Goal: Check status: Check status

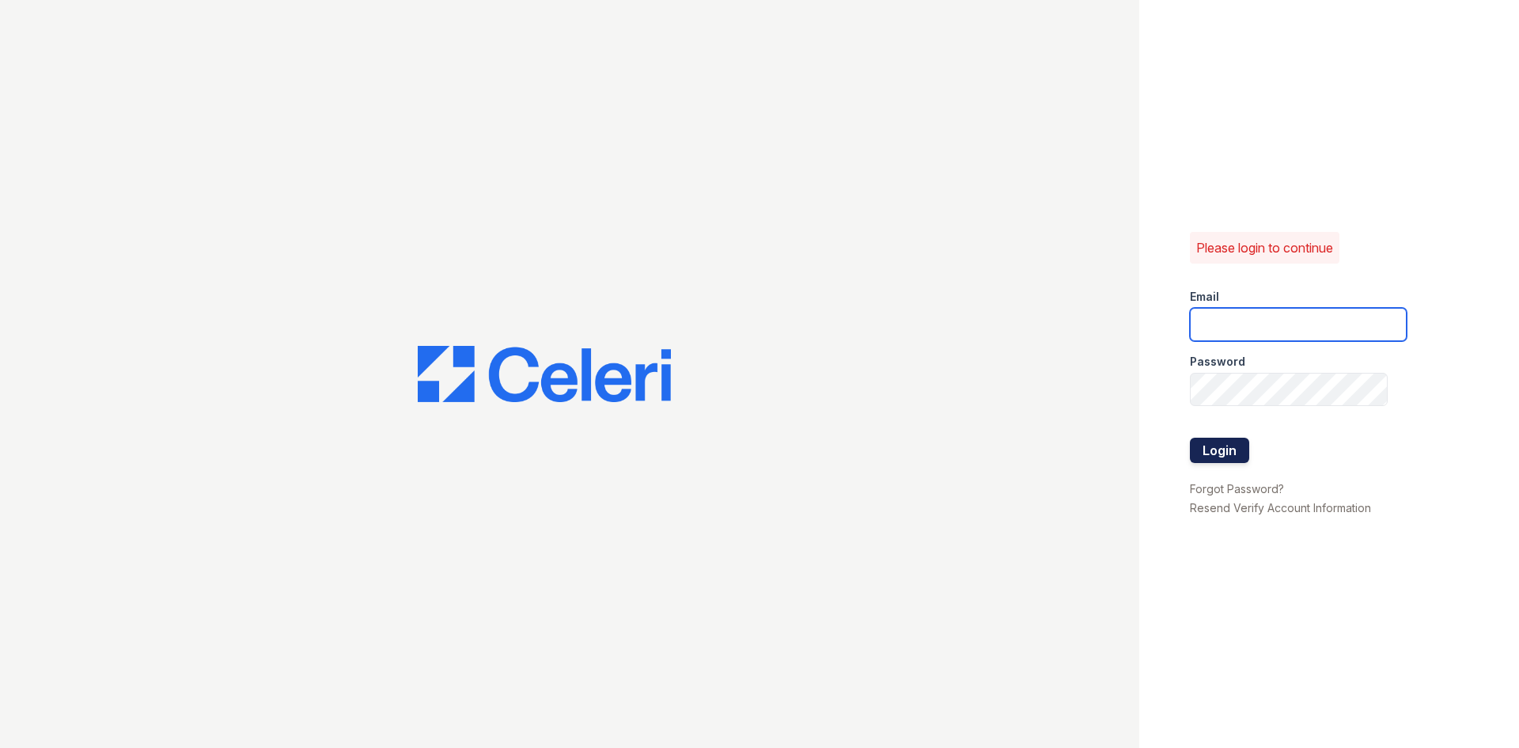
type input "jratley@trinity-pm.com"
click at [1216, 453] on button "Login" at bounding box center [1219, 449] width 59 height 25
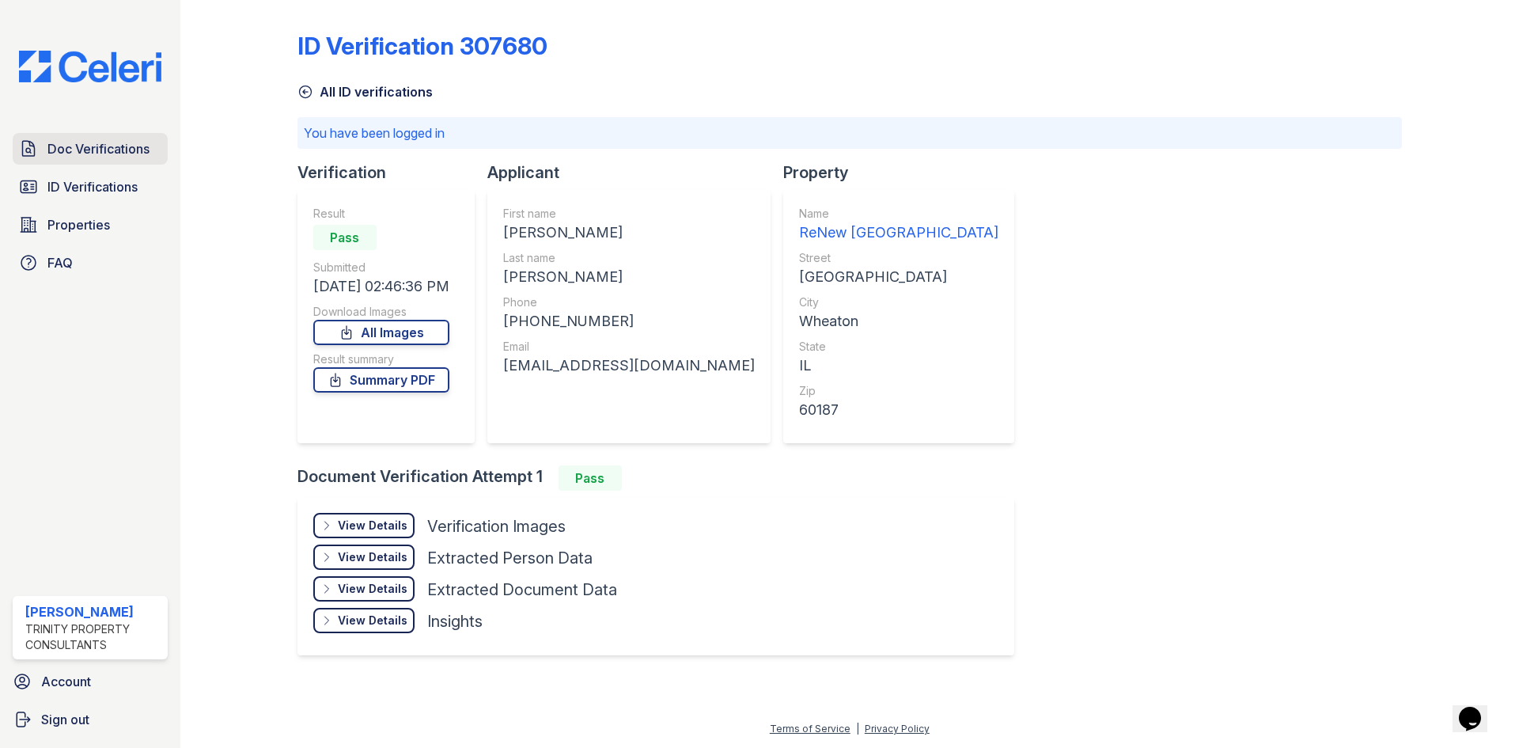
click at [75, 146] on span "Doc Verifications" at bounding box center [98, 148] width 102 height 19
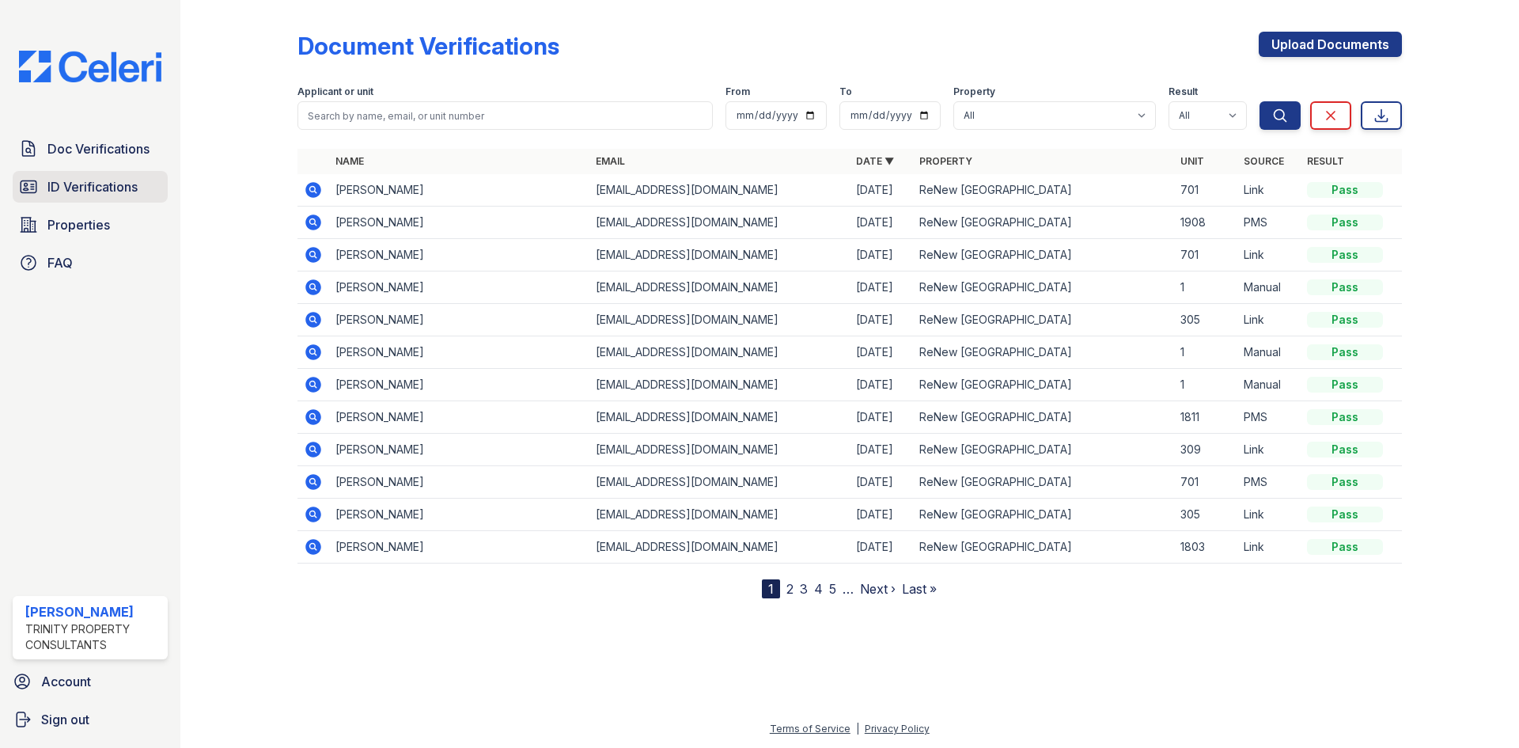
click at [126, 195] on span "ID Verifications" at bounding box center [92, 186] width 90 height 19
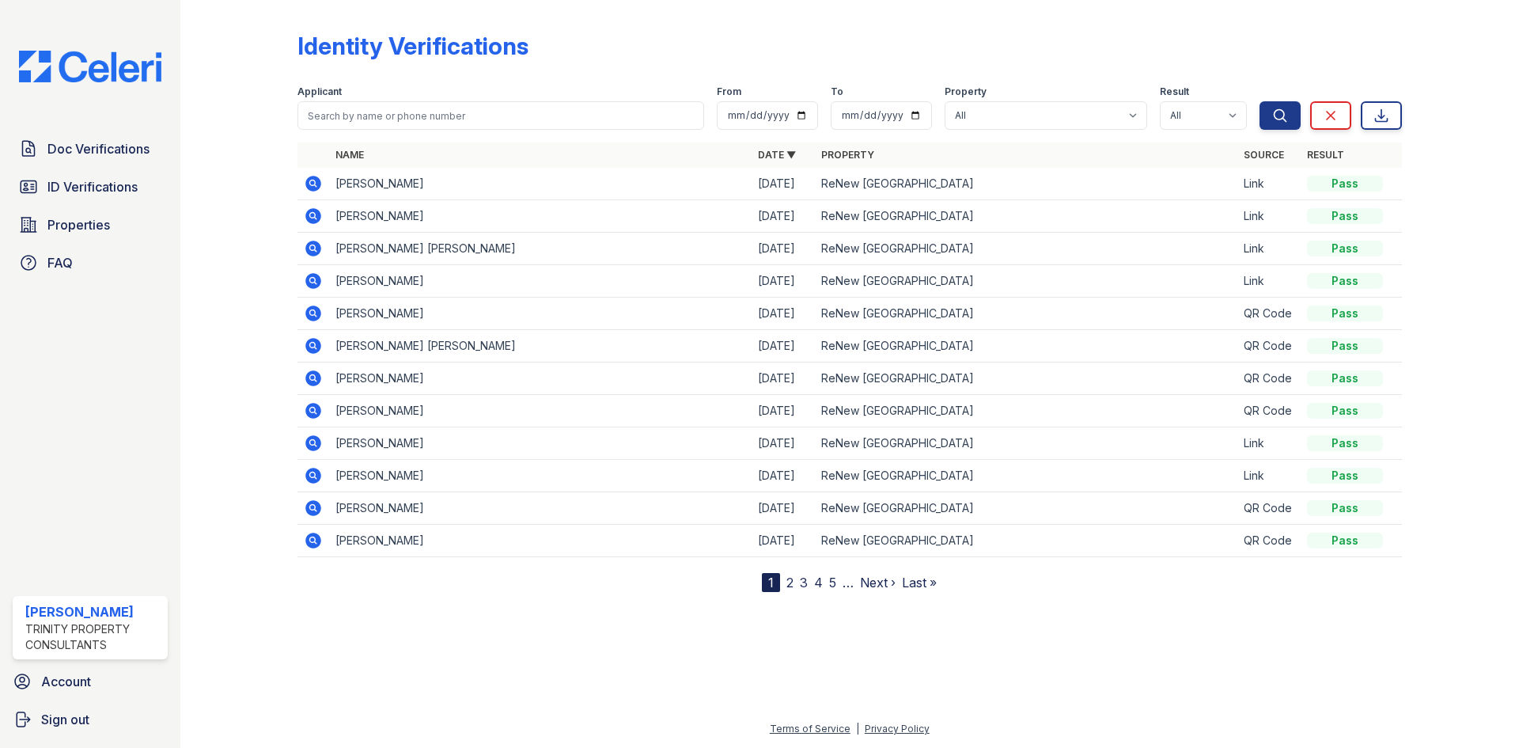
drag, startPoint x: 388, startPoint y: 143, endPoint x: 400, endPoint y: 123, distance: 23.1
click at [400, 130] on form "Applicant From To Property All ReNew Wheaton Center Result All Pass Fail Cautio…" at bounding box center [849, 104] width 1104 height 63
click at [400, 116] on input "search" at bounding box center [500, 115] width 407 height 28
type input "yong"
click at [1259, 101] on button "Search" at bounding box center [1279, 115] width 41 height 28
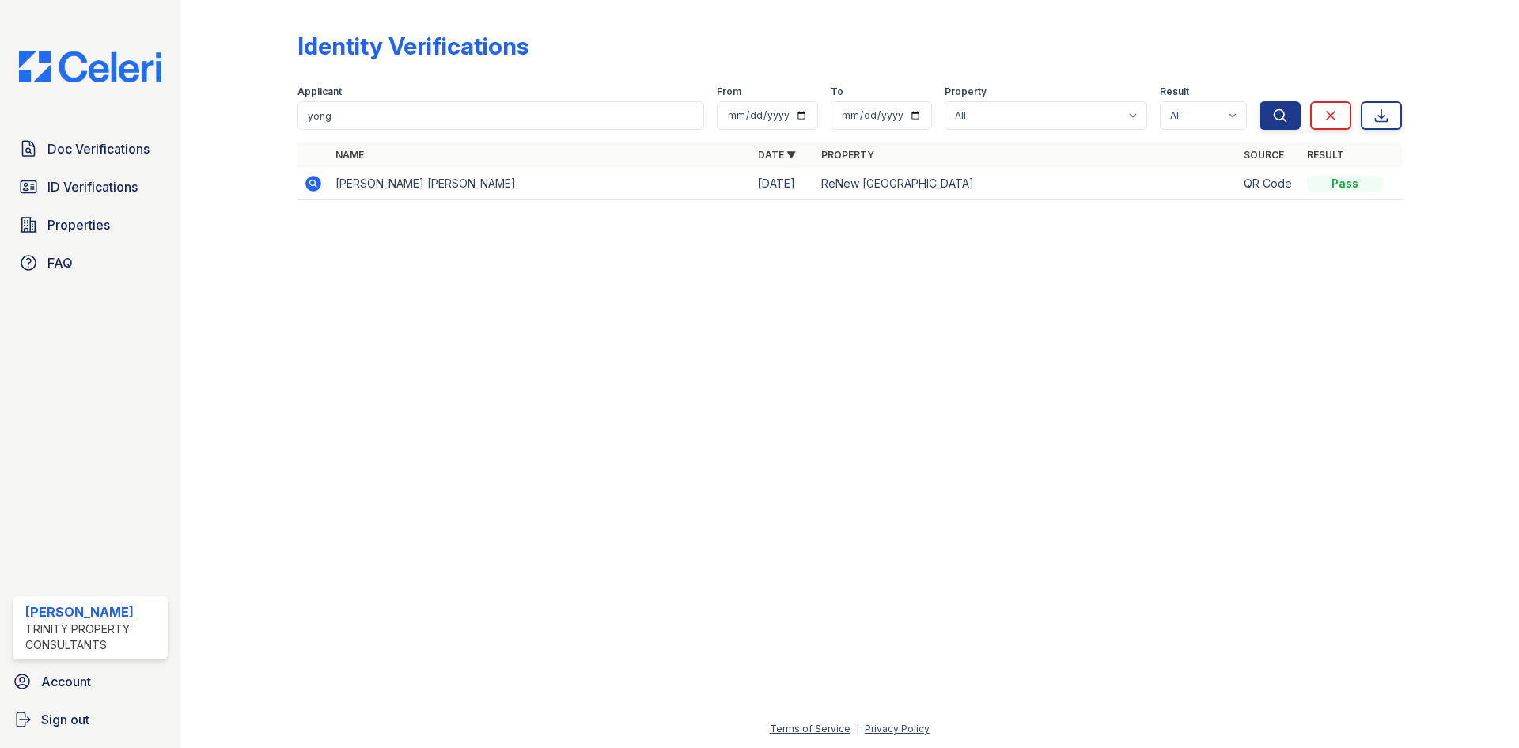
click at [315, 182] on icon at bounding box center [313, 183] width 19 height 19
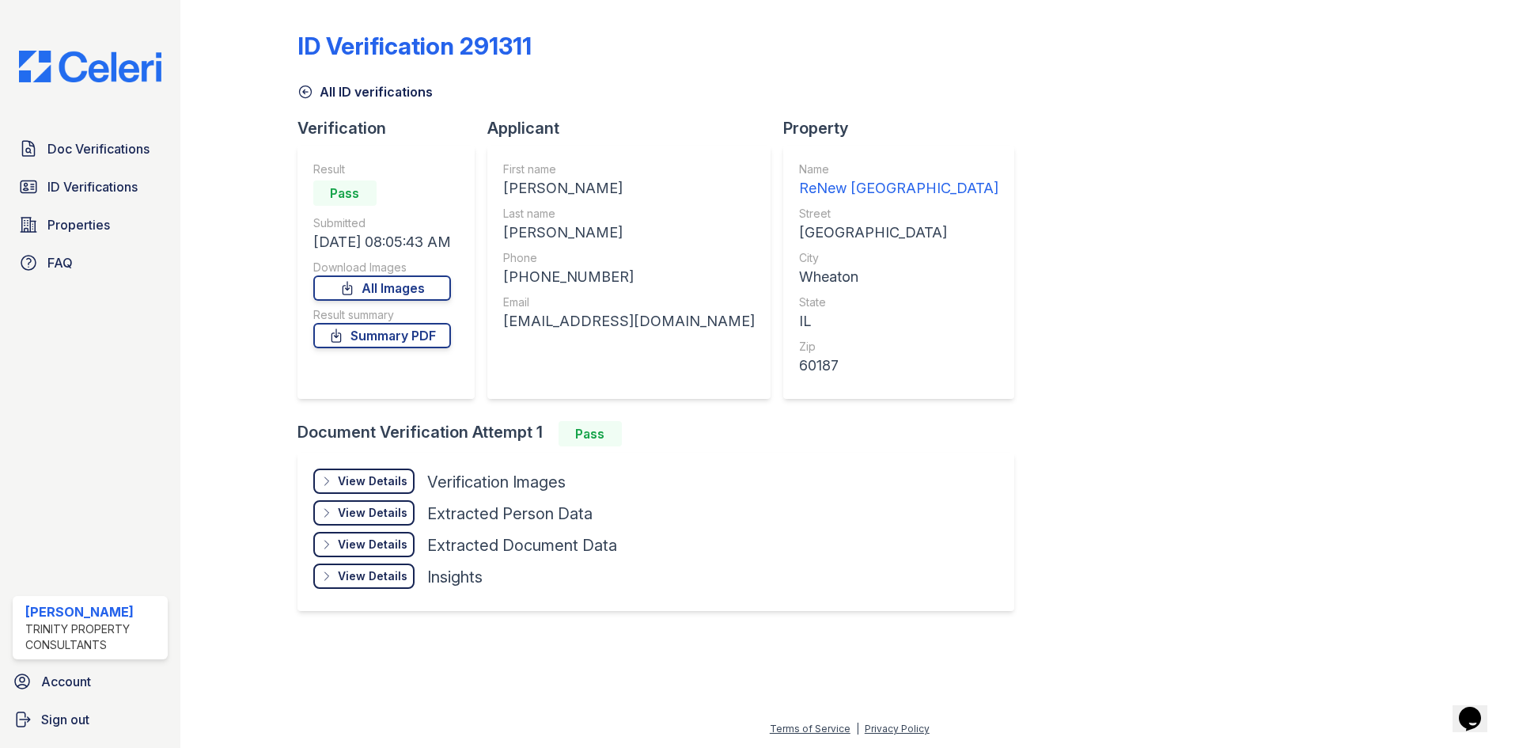
click at [369, 520] on div "View Details" at bounding box center [373, 513] width 70 height 16
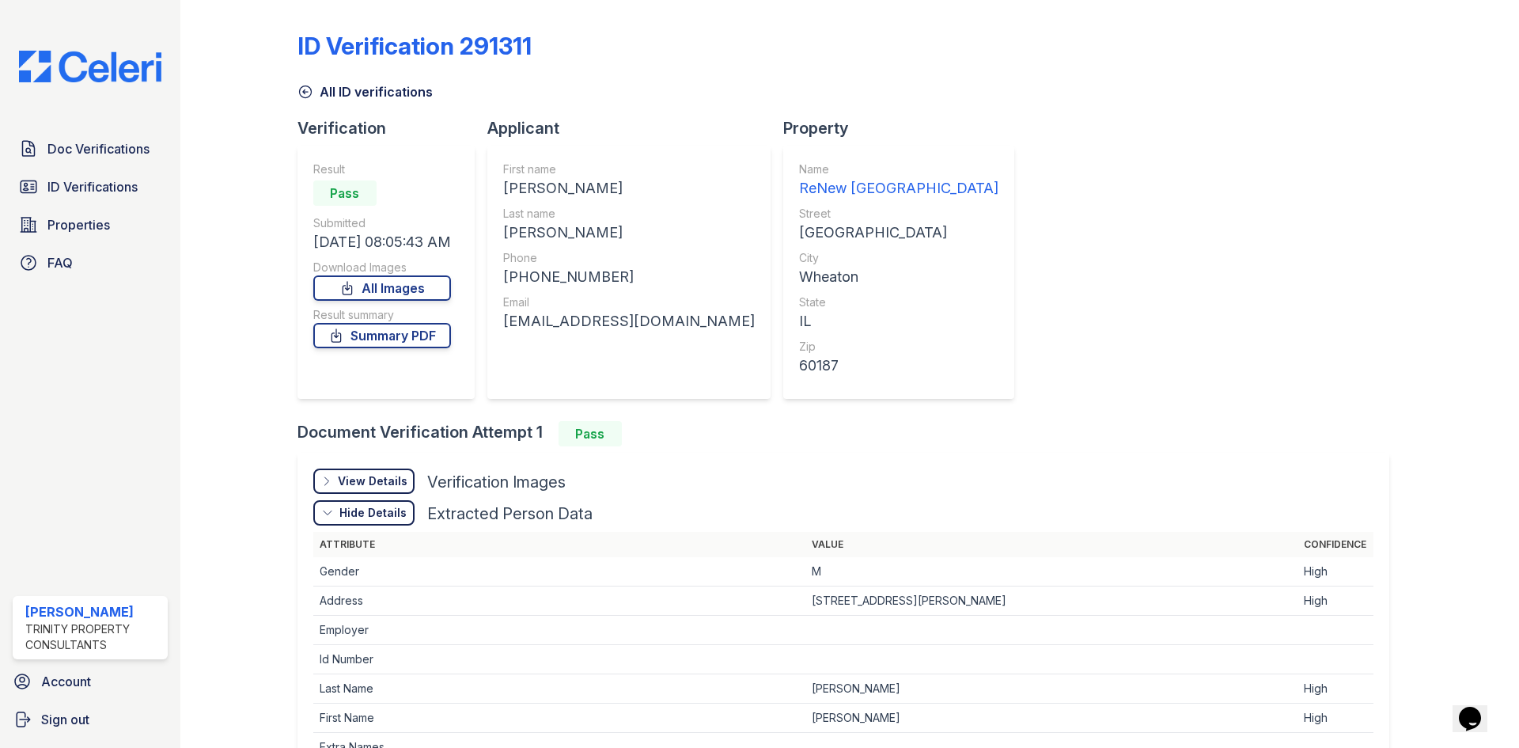
click at [381, 490] on div "View Details Details" at bounding box center [363, 480] width 101 height 25
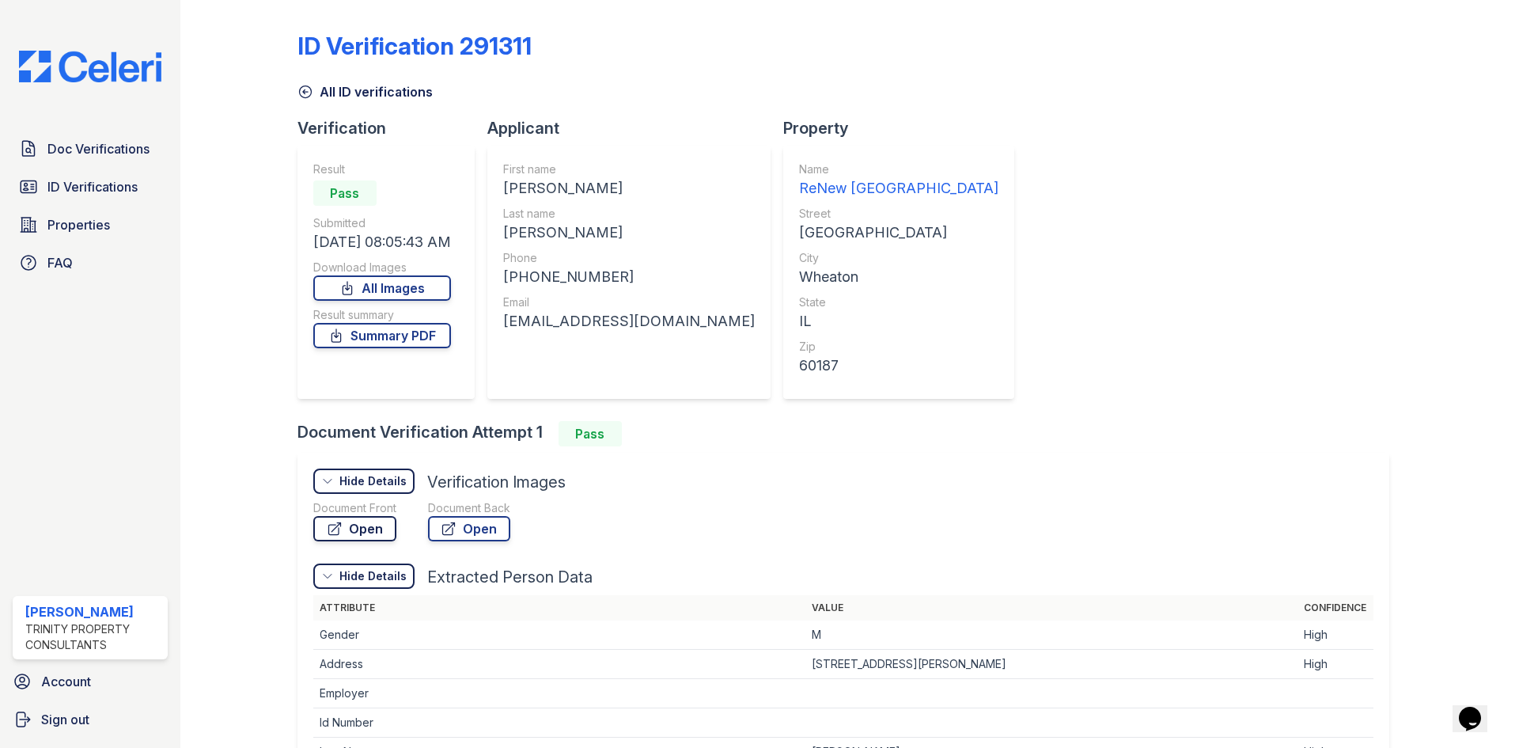
click at [366, 528] on link "Open" at bounding box center [354, 528] width 83 height 25
click at [77, 146] on span "Doc Verifications" at bounding box center [98, 148] width 102 height 19
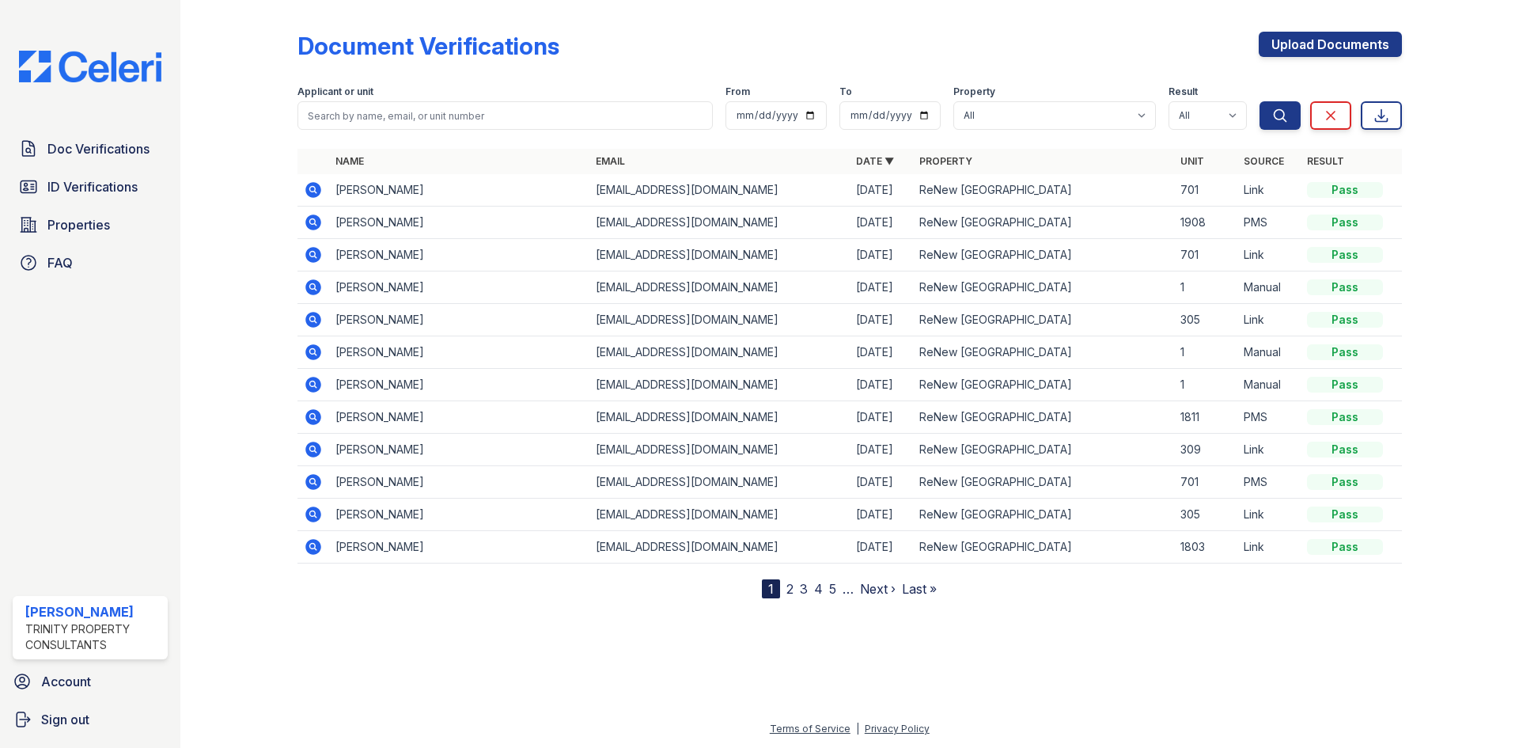
click at [315, 195] on icon at bounding box center [313, 190] width 16 height 16
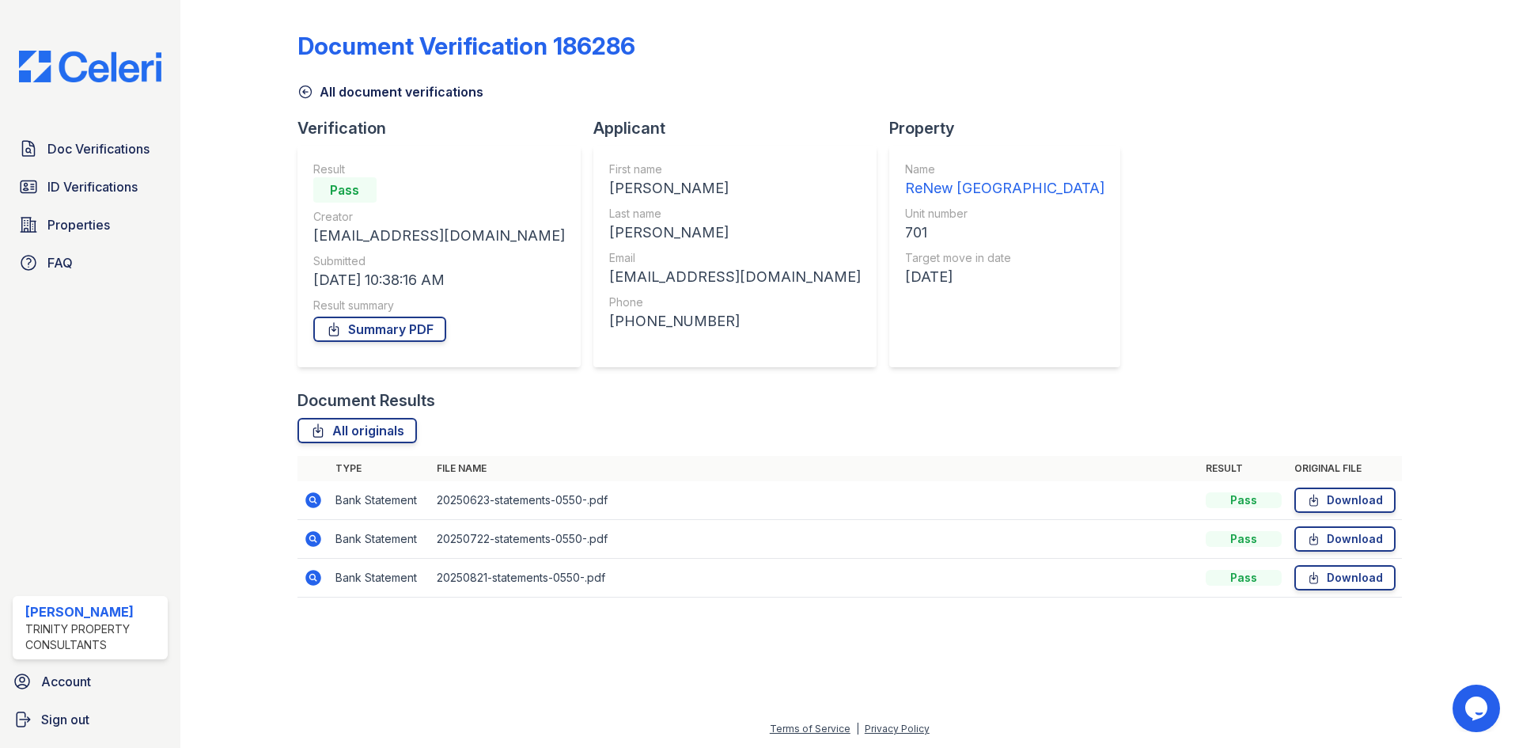
click at [311, 92] on icon at bounding box center [305, 92] width 12 height 12
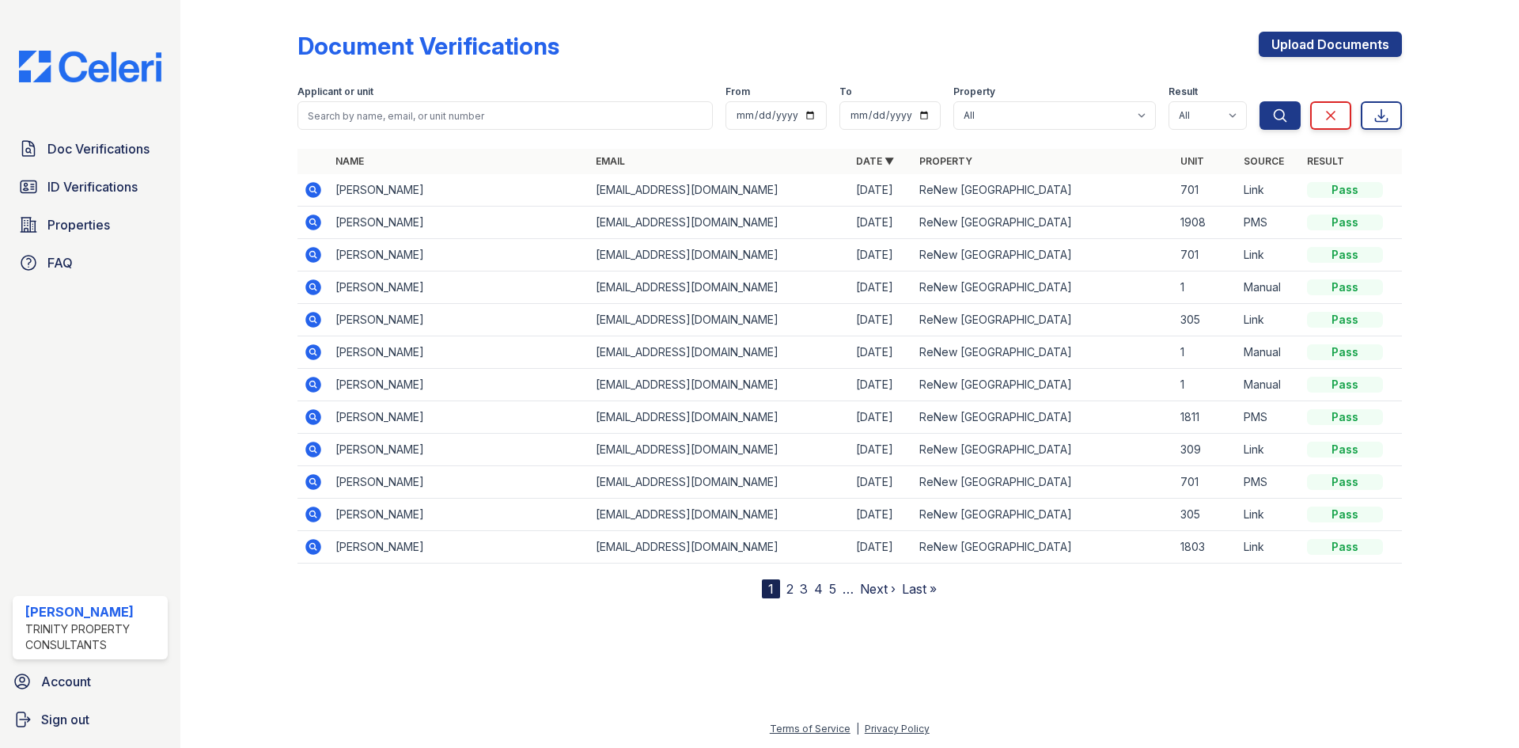
click at [319, 256] on icon at bounding box center [313, 255] width 16 height 16
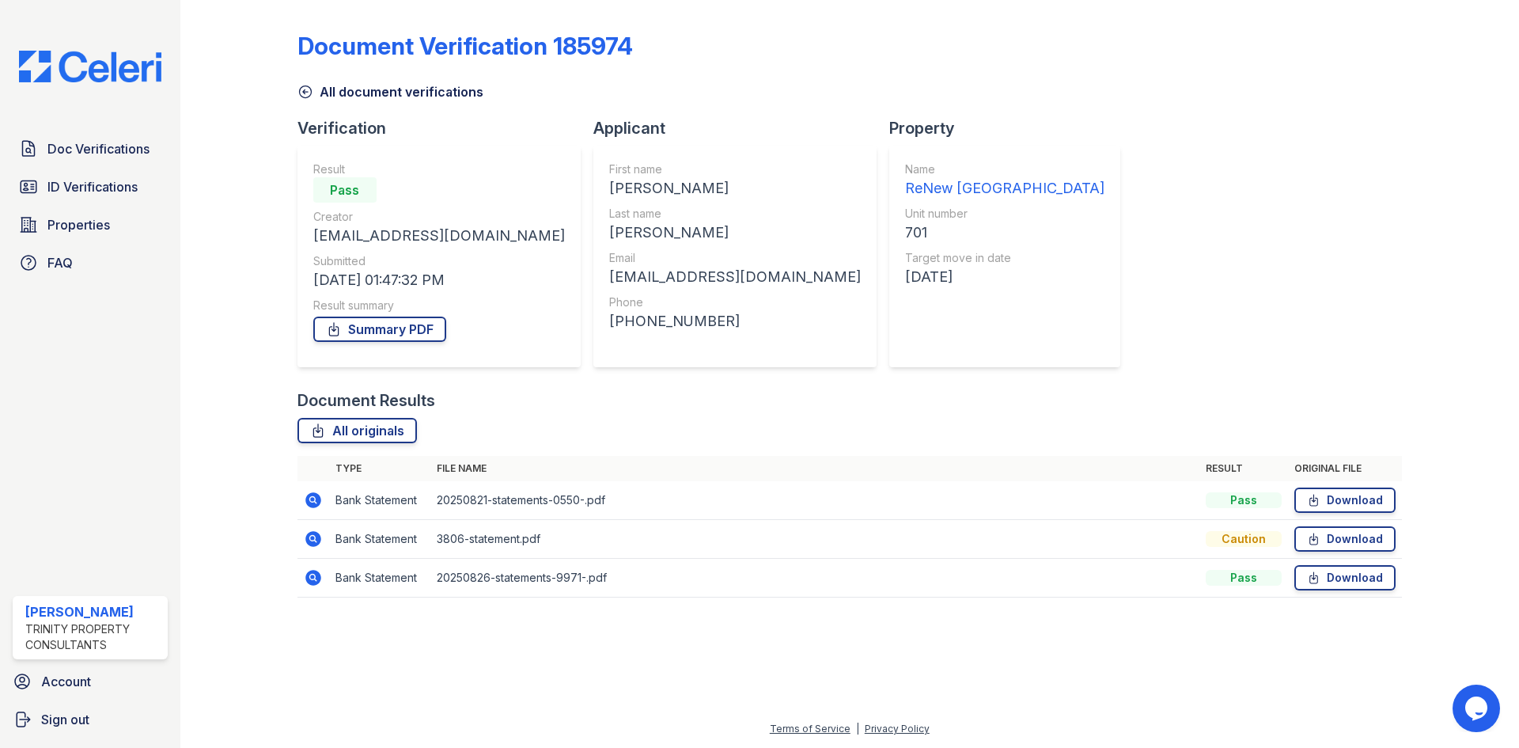
click at [316, 536] on icon at bounding box center [313, 539] width 16 height 16
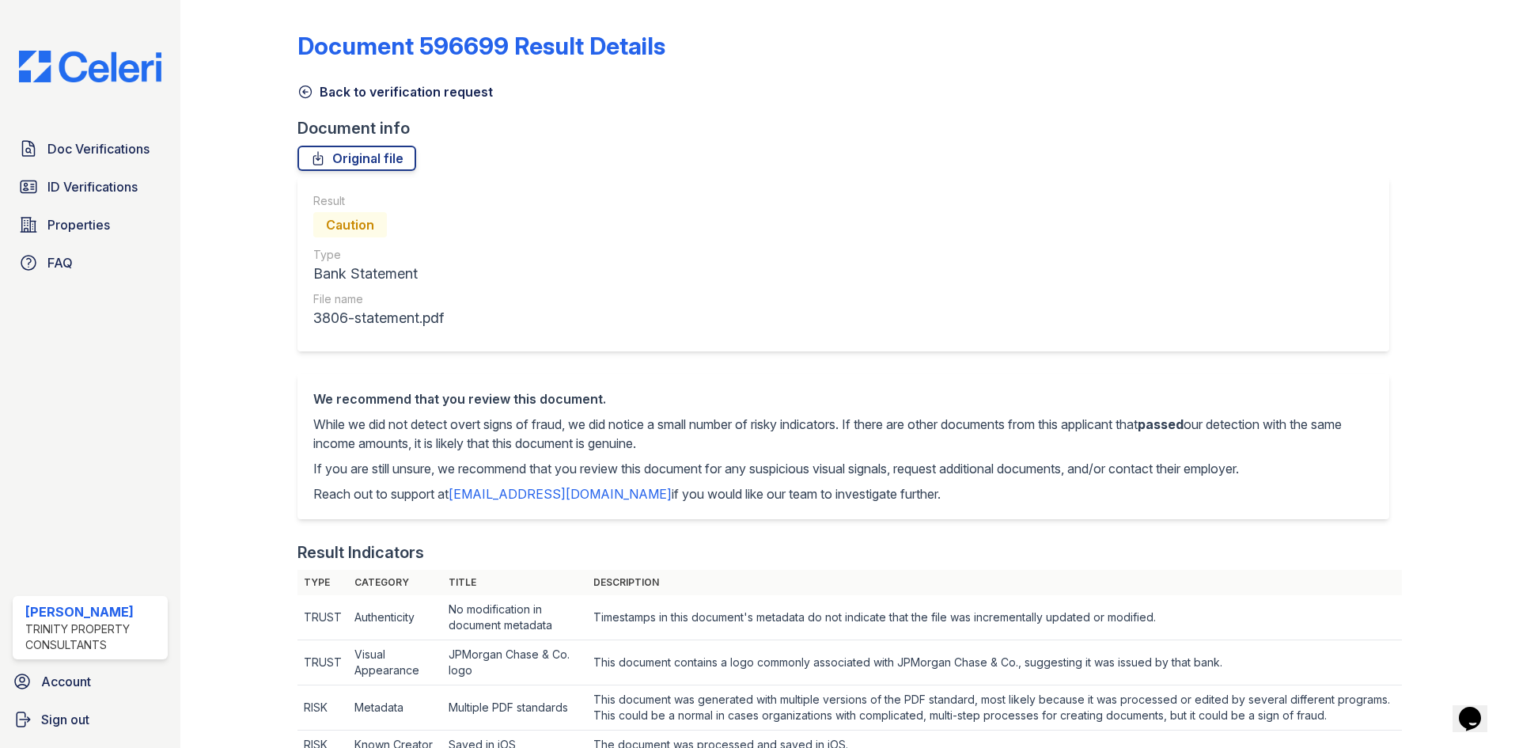
click at [310, 91] on icon at bounding box center [305, 92] width 12 height 12
